Goal: Complete application form: Complete application form

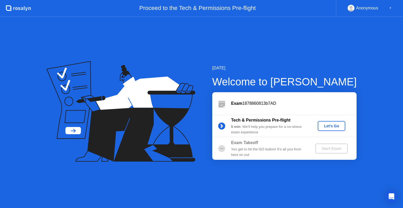
click at [330, 128] on div "Let's Go" at bounding box center [331, 126] width 23 height 4
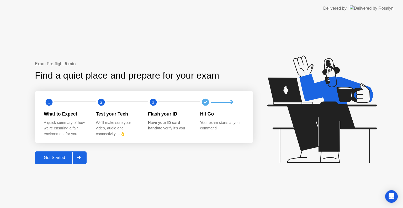
click at [80, 157] on icon at bounding box center [79, 157] width 4 height 3
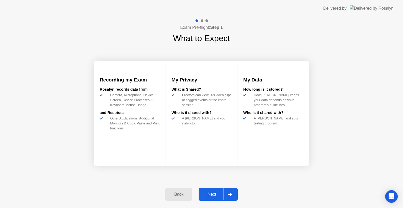
click at [228, 196] on icon at bounding box center [230, 194] width 4 height 3
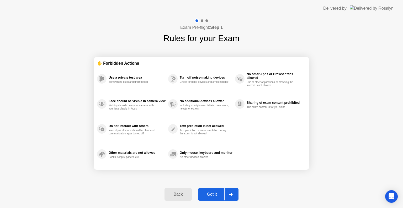
click at [228, 196] on div at bounding box center [230, 195] width 13 height 12
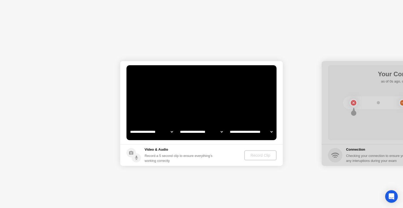
select select "**********"
select select "*******"
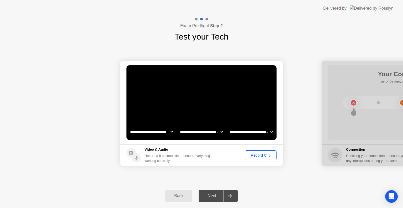
click at [261, 155] on div "Record Clip" at bounding box center [261, 155] width 28 height 4
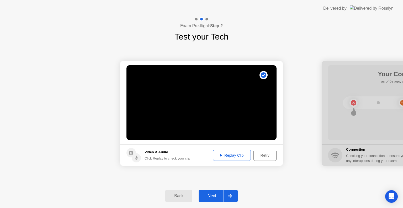
click at [230, 155] on div "Replay Clip" at bounding box center [232, 155] width 34 height 4
click at [218, 199] on div "Next" at bounding box center [211, 196] width 23 height 5
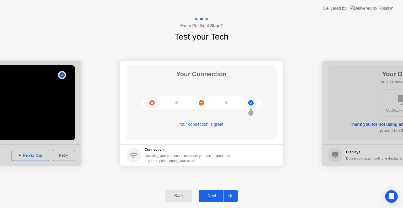
click at [218, 199] on div "Next" at bounding box center [211, 196] width 23 height 5
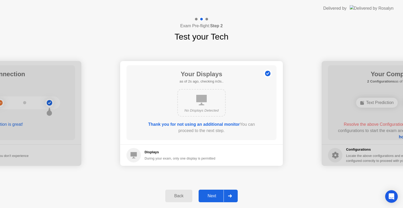
click at [218, 199] on div "Next" at bounding box center [211, 196] width 23 height 5
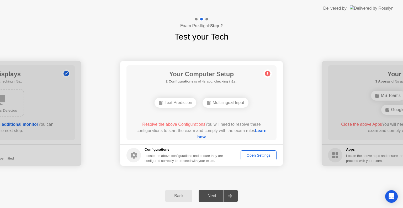
click at [218, 199] on div "Next" at bounding box center [211, 196] width 23 height 5
click at [262, 156] on div "Open Settings" at bounding box center [258, 155] width 32 height 4
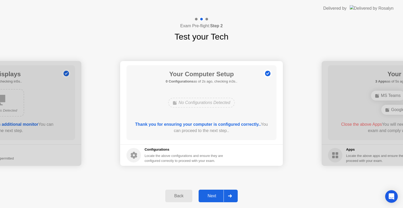
click at [213, 202] on button "Next" at bounding box center [218, 196] width 39 height 13
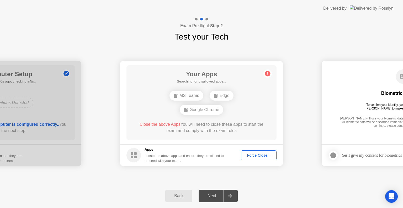
click at [260, 156] on div "Force Close..." at bounding box center [259, 155] width 32 height 4
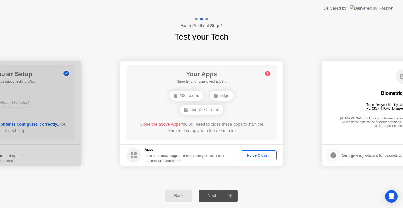
click at [253, 157] on div "Force Close..." at bounding box center [259, 155] width 32 height 4
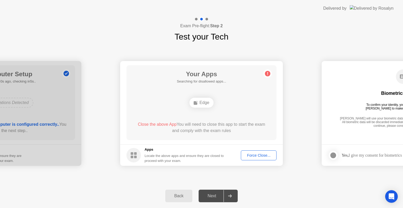
click at [250, 157] on div "Force Close..." at bounding box center [259, 155] width 32 height 4
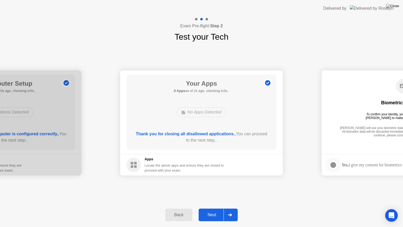
click at [213, 208] on div "Next" at bounding box center [211, 214] width 23 height 5
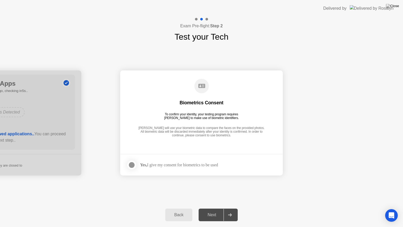
click at [130, 164] on div at bounding box center [132, 165] width 6 height 6
click at [213, 207] on div "Back Next" at bounding box center [201, 215] width 403 height 24
click at [215, 208] on div "Next" at bounding box center [211, 214] width 23 height 5
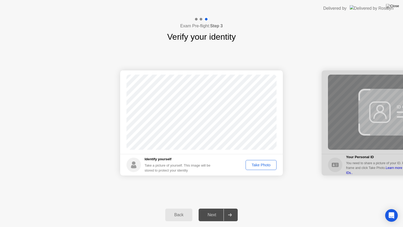
click at [262, 166] on div "Take Photo" at bounding box center [260, 165] width 27 height 4
click at [216, 208] on div "Next" at bounding box center [211, 214] width 23 height 5
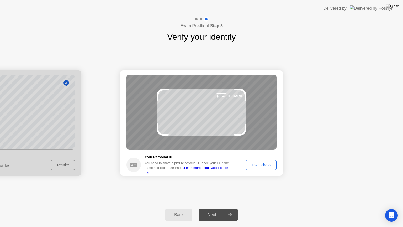
click at [268, 166] on div "Take Photo" at bounding box center [260, 165] width 27 height 4
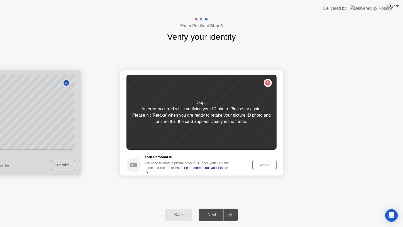
click at [268, 166] on div "Retake" at bounding box center [264, 165] width 20 height 4
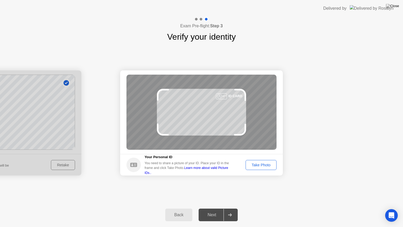
click at [268, 166] on div "Take Photo" at bounding box center [260, 165] width 27 height 4
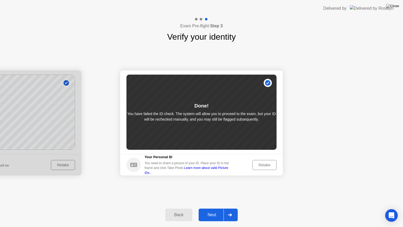
click at [220, 208] on div "Next" at bounding box center [211, 214] width 23 height 5
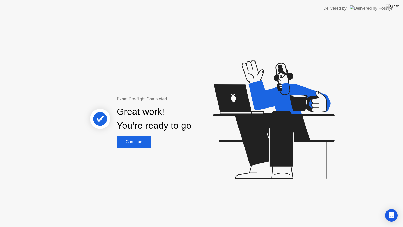
click at [136, 142] on div "Continue" at bounding box center [133, 141] width 31 height 5
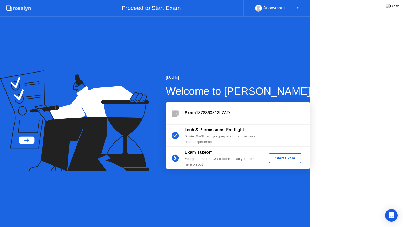
click at [136, 142] on icon at bounding box center [74, 120] width 149 height 101
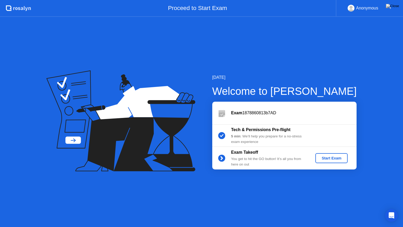
click at [332, 160] on div "Start Exam" at bounding box center [331, 158] width 28 height 4
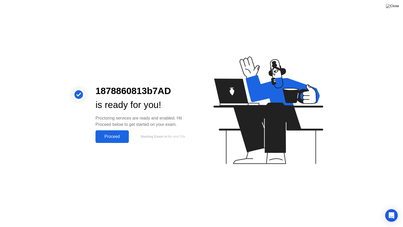
click at [120, 141] on button "Proceed" at bounding box center [112, 136] width 33 height 13
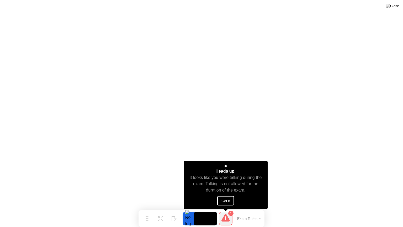
click at [227, 203] on button "Got it" at bounding box center [225, 200] width 17 height 9
